Goal: Entertainment & Leisure: Consume media (video, audio)

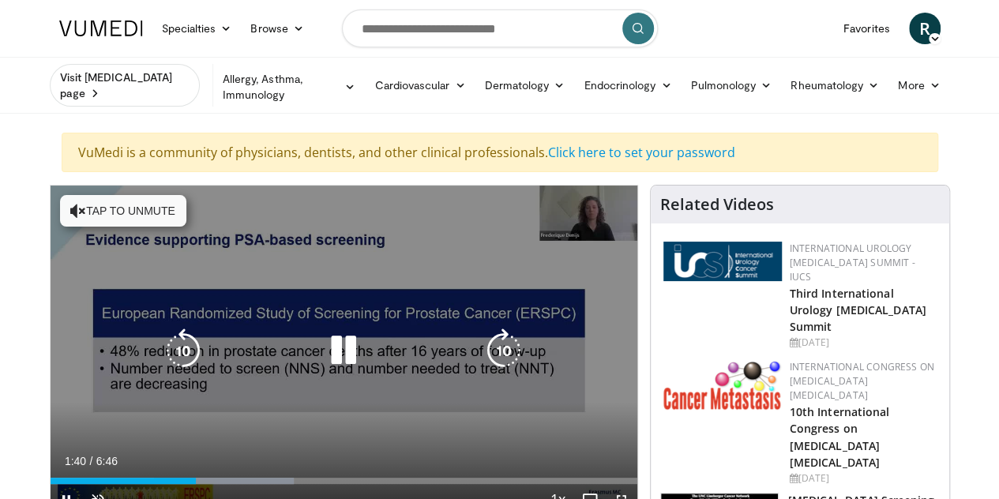
click at [70, 203] on icon "Video Player" at bounding box center [78, 211] width 16 height 16
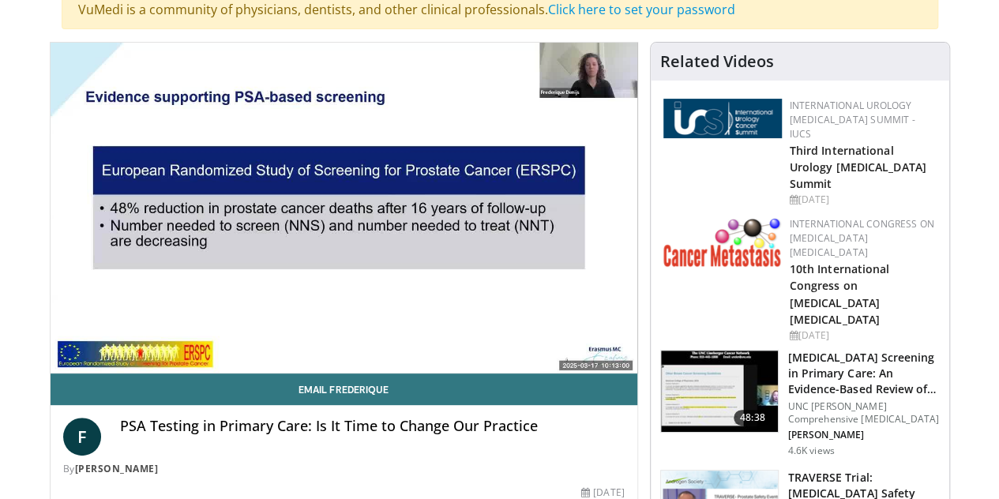
scroll to position [146, 0]
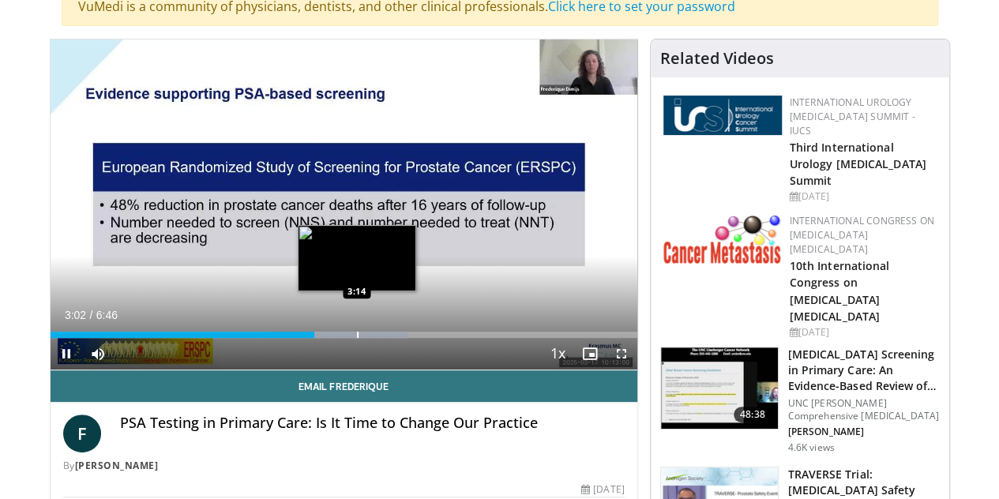
click at [357, 338] on div "Progress Bar" at bounding box center [358, 335] width 2 height 6
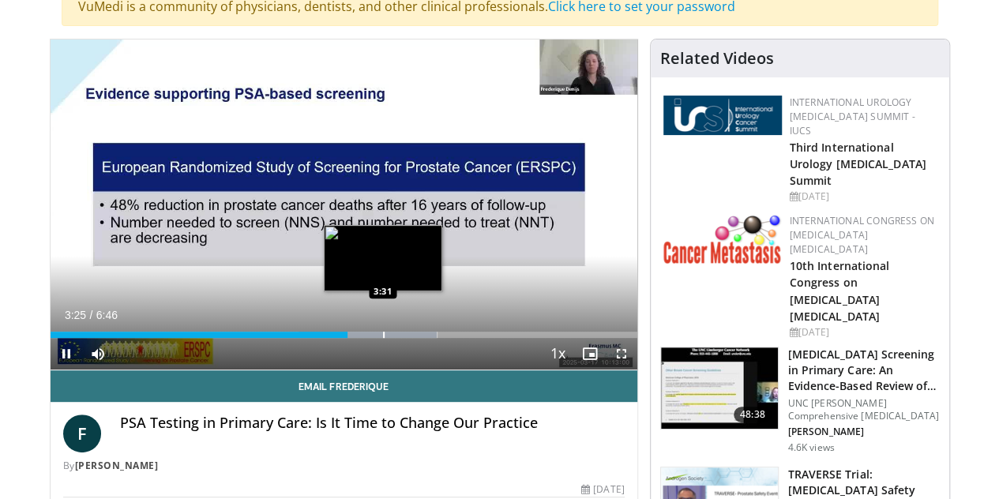
click at [383, 338] on div "Progress Bar" at bounding box center [384, 335] width 2 height 6
click at [395, 338] on div "Progress Bar" at bounding box center [396, 335] width 2 height 6
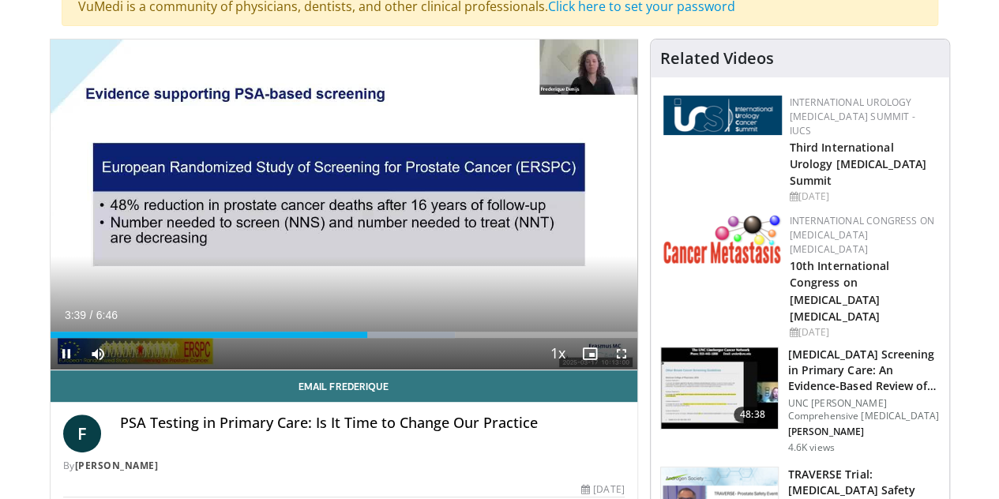
click at [392, 357] on div "Current Time 3:39 / Duration 6:46 Pause Skip Backward Skip Forward Mute Loaded …" at bounding box center [344, 354] width 587 height 32
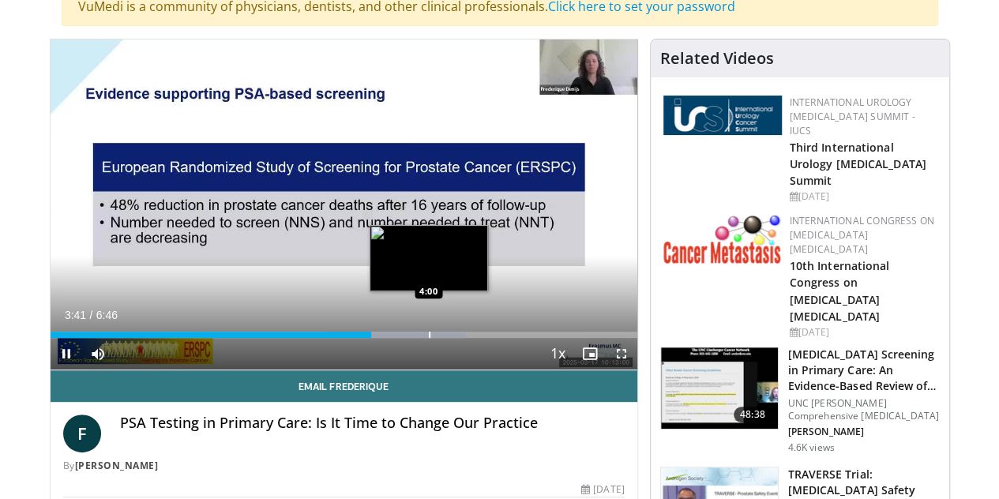
click at [429, 338] on div "Progress Bar" at bounding box center [430, 335] width 2 height 6
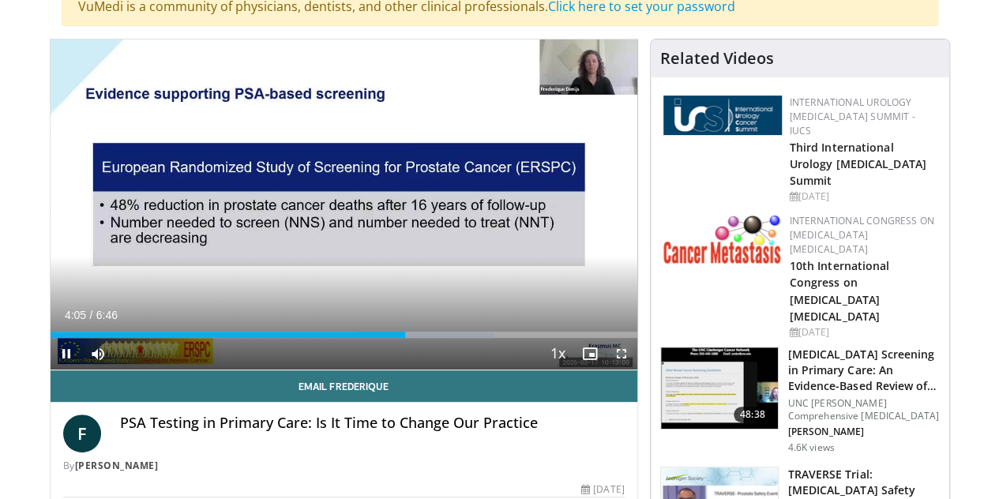
click at [635, 370] on span "Video Player" at bounding box center [622, 354] width 32 height 32
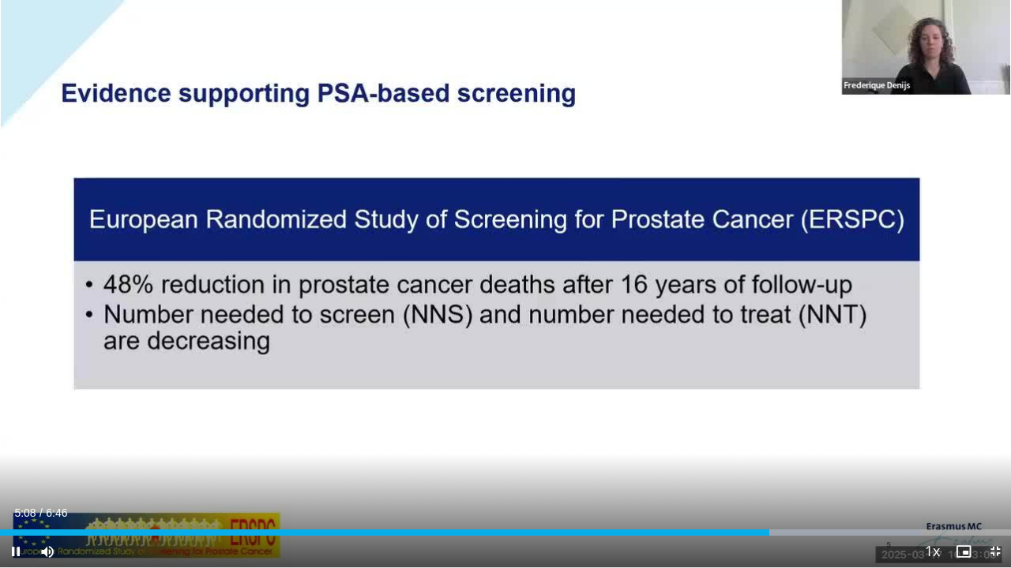
drag, startPoint x: 997, startPoint y: 552, endPoint x: 997, endPoint y: 483, distance: 68.7
click at [997, 498] on span "Video Player" at bounding box center [995, 552] width 32 height 32
